Goal: Task Accomplishment & Management: Manage account settings

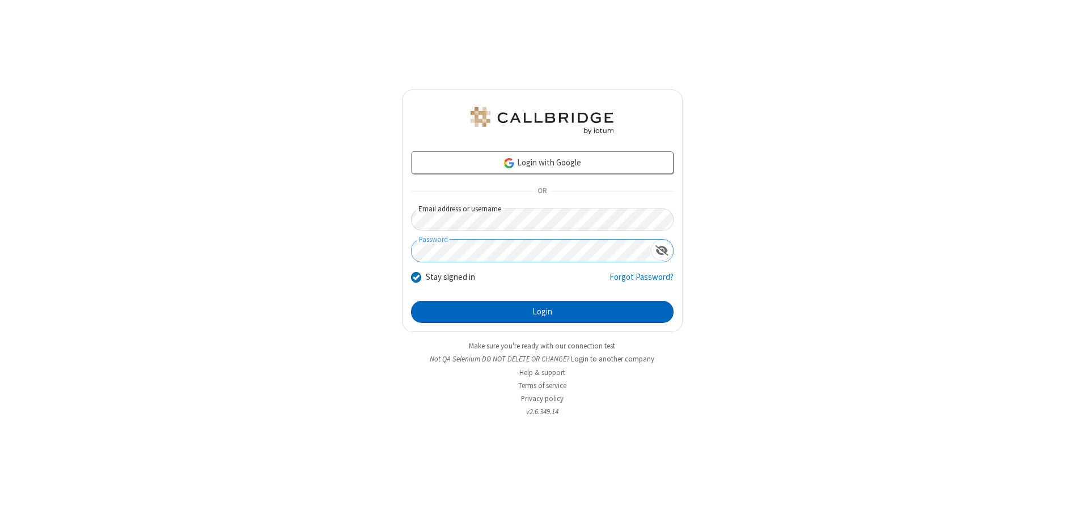
click at [542, 312] on button "Login" at bounding box center [542, 312] width 262 height 23
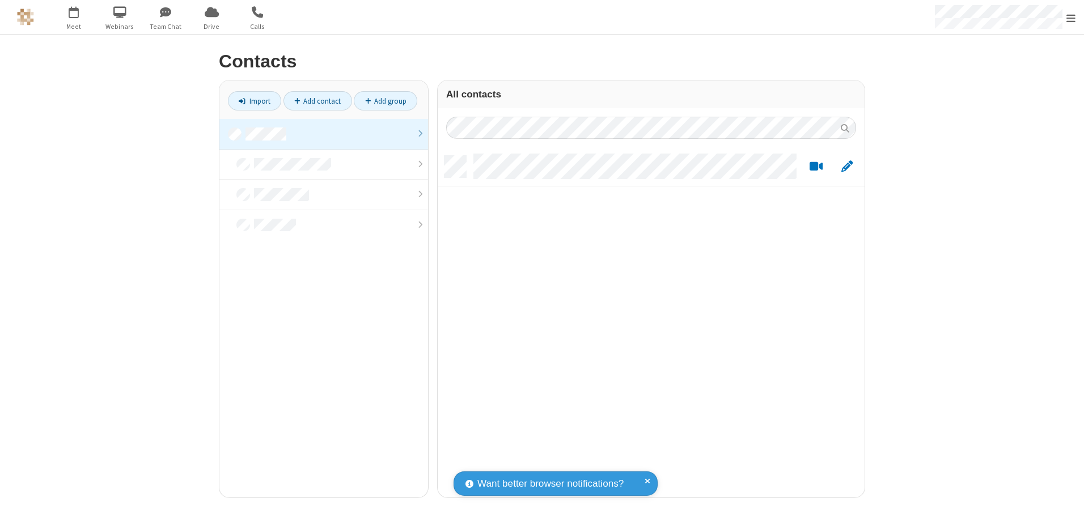
scroll to position [342, 418]
click at [324, 134] on link at bounding box center [323, 134] width 209 height 31
click at [317, 101] on link "Add contact" at bounding box center [317, 100] width 69 height 19
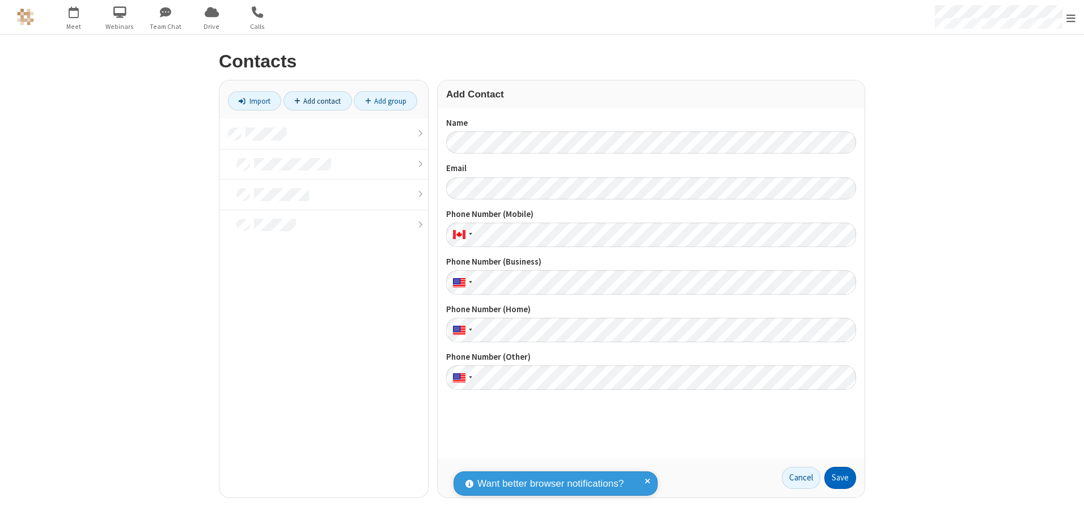
click at [840, 478] on button "Save" at bounding box center [840, 478] width 32 height 23
